Goal: Complete application form

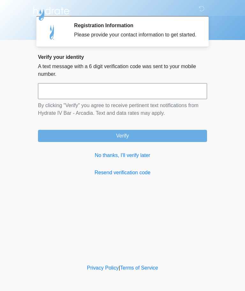
click at [174, 99] on input "text" at bounding box center [122, 91] width 169 height 16
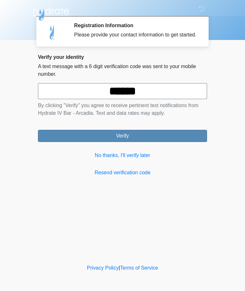
type input "******"
click at [191, 142] on button "Verify" at bounding box center [122, 136] width 169 height 12
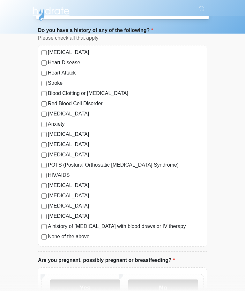
scroll to position [135, 0]
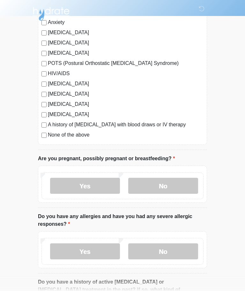
click at [44, 140] on div "[MEDICAL_DATA] Heart Disease Heart Attack Stroke Blood Clotting or [MEDICAL_DAT…" at bounding box center [122, 43] width 169 height 201
click at [180, 190] on label "No" at bounding box center [163, 186] width 70 height 16
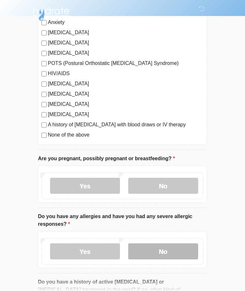
click at [175, 253] on label "No" at bounding box center [163, 251] width 70 height 16
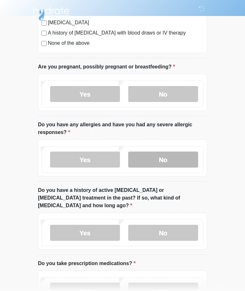
scroll to position [231, 0]
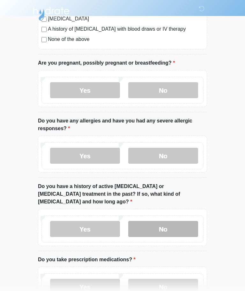
click at [173, 223] on label "No" at bounding box center [163, 229] width 70 height 16
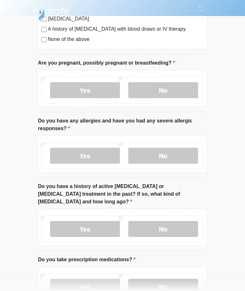
click at [179, 278] on label "No" at bounding box center [163, 286] width 70 height 16
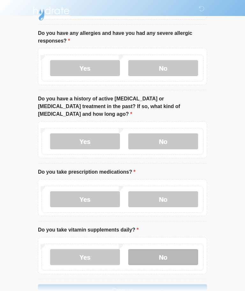
click at [179, 250] on label "No" at bounding box center [163, 257] width 70 height 16
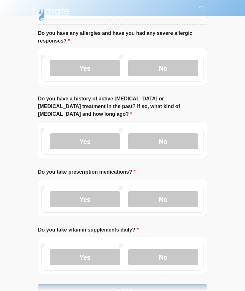
click at [182, 284] on button "Continue" at bounding box center [122, 290] width 169 height 12
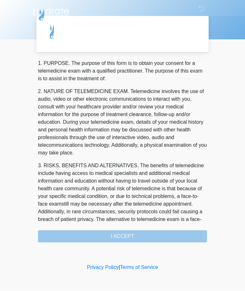
scroll to position [0, 0]
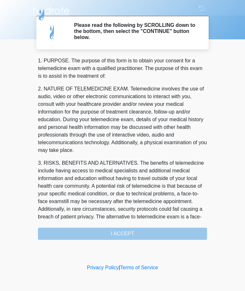
click at [179, 230] on div "1. PURPOSE. The purpose of this form is to obtain your consent for a telemedici…" at bounding box center [122, 148] width 169 height 183
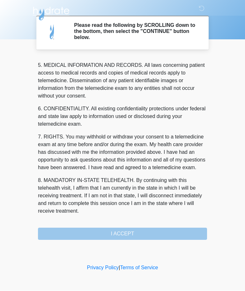
click at [180, 232] on div "1. PURPOSE. The purpose of this form is to obtain your consent for a telemedici…" at bounding box center [122, 148] width 169 height 183
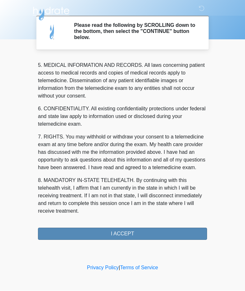
click at [179, 236] on button "I ACCEPT" at bounding box center [122, 234] width 169 height 12
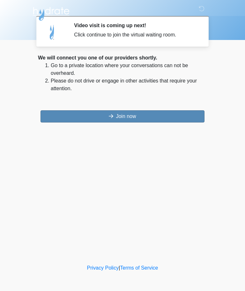
click at [186, 114] on button "Join now" at bounding box center [123, 116] width 164 height 12
